Goal: Task Accomplishment & Management: Complete application form

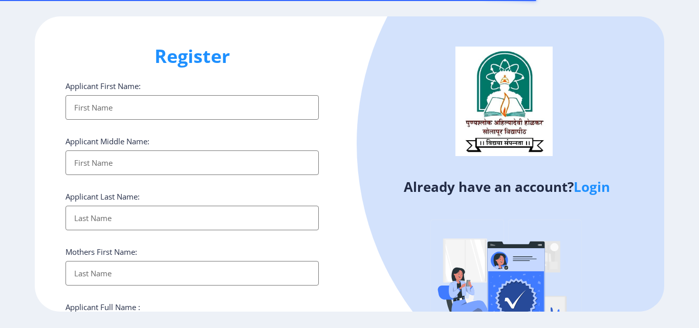
select select
click at [590, 189] on link "Login" at bounding box center [591, 186] width 36 height 18
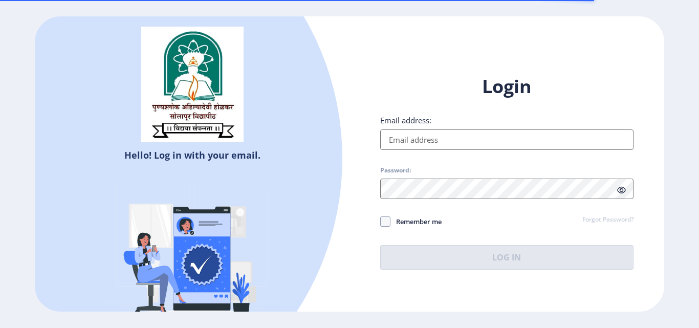
click at [459, 144] on input "Email address:" at bounding box center [506, 139] width 253 height 20
type input "[EMAIL_ADDRESS][DOMAIN_NAME]"
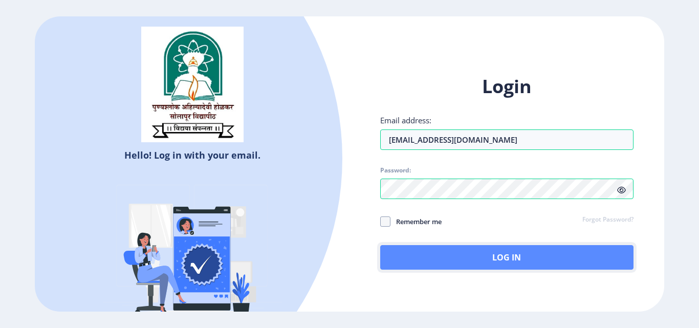
click at [440, 257] on button "Log In" at bounding box center [506, 257] width 253 height 25
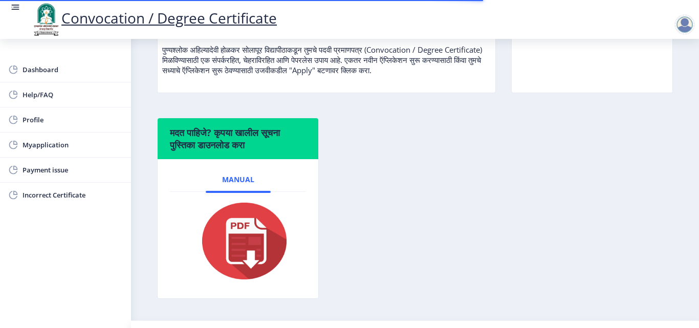
scroll to position [153, 0]
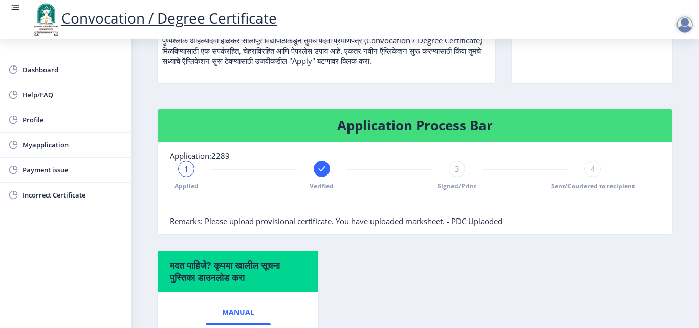
click at [459, 171] on div "3" at bounding box center [456, 169] width 16 height 16
click at [592, 171] on div "4" at bounding box center [592, 169] width 16 height 16
click at [590, 171] on span "4" at bounding box center [592, 169] width 5 height 10
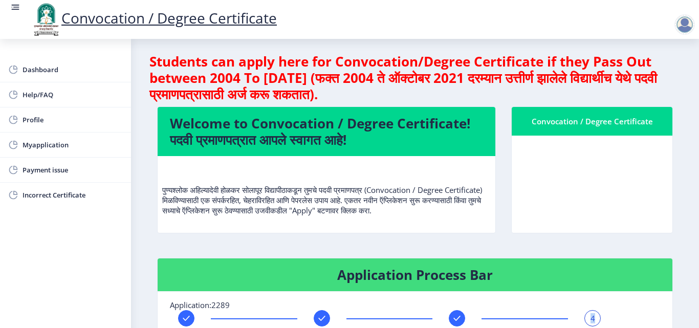
scroll to position [0, 0]
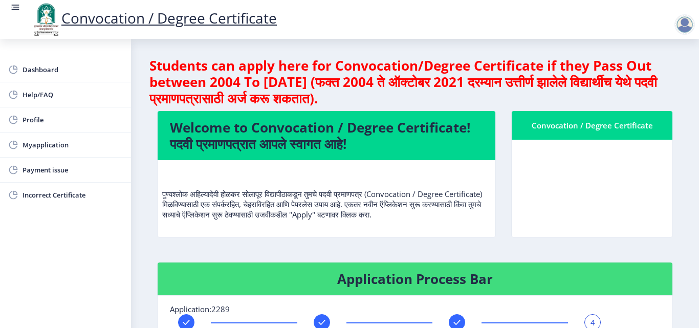
click at [592, 125] on div "Convocation / Degree Certificate" at bounding box center [592, 125] width 136 height 12
click at [39, 147] on span "Myapplication" at bounding box center [73, 145] width 100 height 12
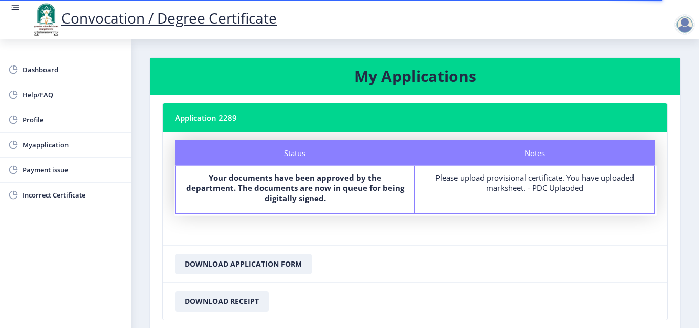
click at [548, 185] on div "Please upload provisional certificate. You have uploaded marksheet. - PDC Uplao…" at bounding box center [534, 182] width 220 height 20
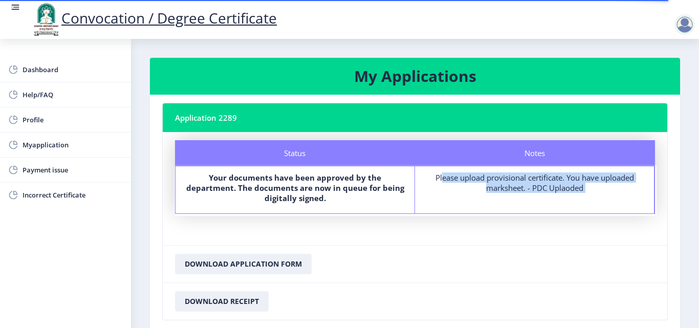
click at [548, 185] on div "Please upload provisional certificate. You have uploaded marksheet. - PDC Uplao…" at bounding box center [534, 182] width 220 height 20
click at [473, 188] on div "Please upload provisional certificate. You have uploaded marksheet. - PDC Uplao…" at bounding box center [534, 182] width 220 height 20
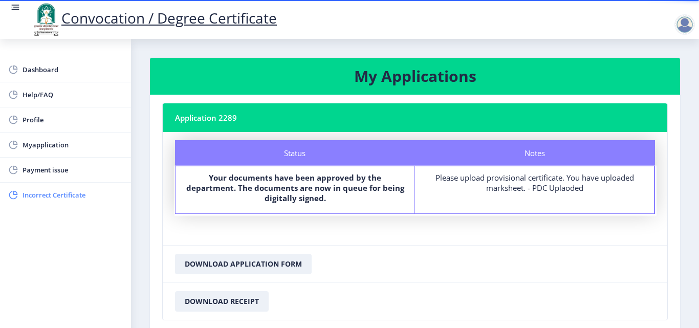
click at [66, 194] on span "Incorrect Certificate" at bounding box center [73, 195] width 100 height 12
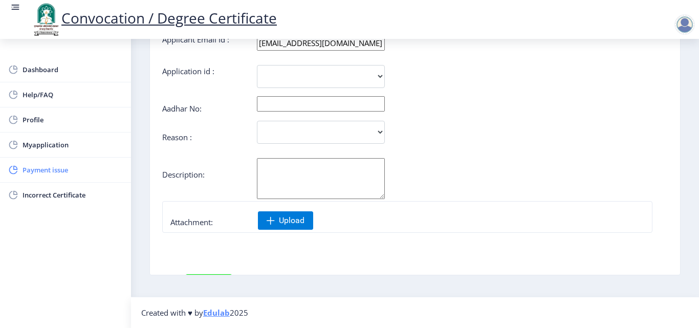
click at [56, 172] on span "Payment issue" at bounding box center [73, 170] width 100 height 12
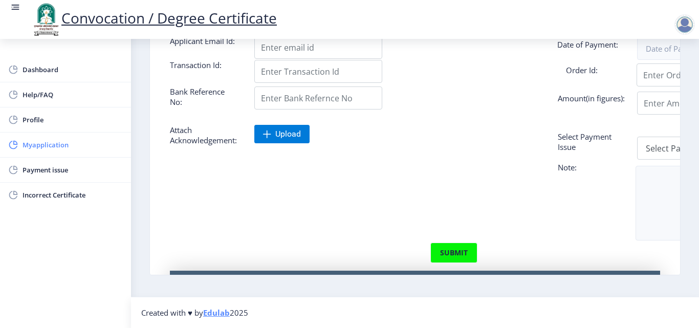
click at [56, 140] on span "Myapplication" at bounding box center [73, 145] width 100 height 12
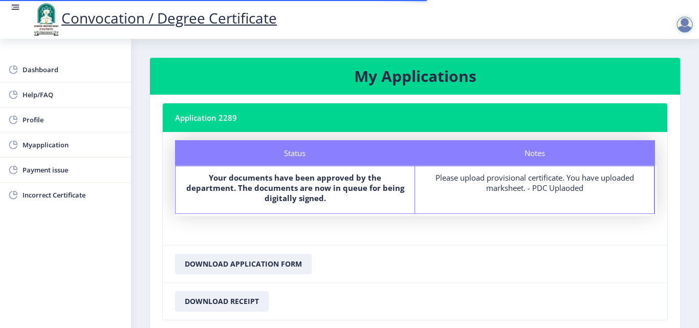
scroll to position [69, 0]
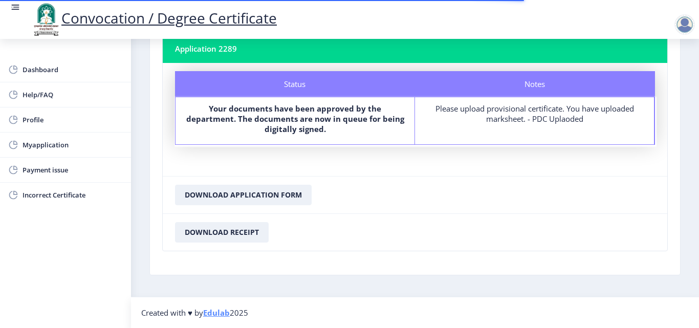
click at [685, 25] on div at bounding box center [684, 24] width 20 height 20
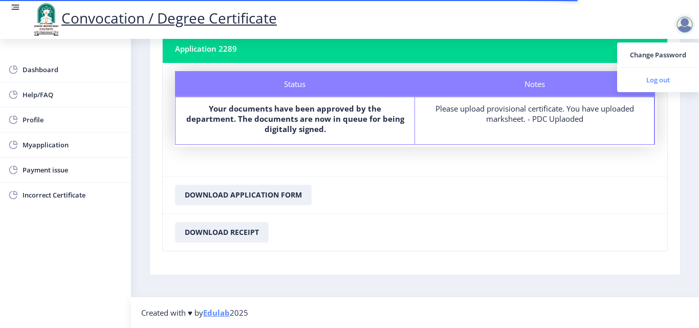
click at [649, 78] on span "Log out" at bounding box center [657, 80] width 65 height 12
